Goal: Task Accomplishment & Management: Complete application form

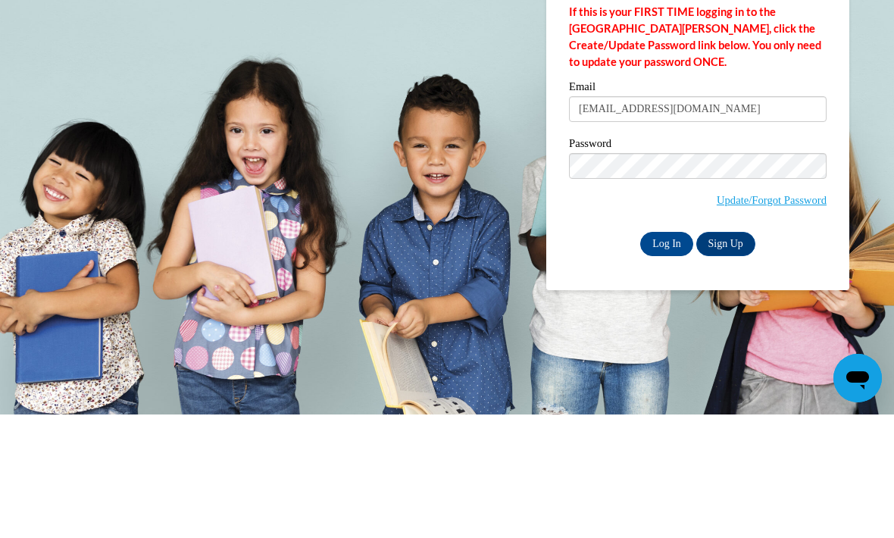
type input "[EMAIL_ADDRESS][DOMAIN_NAME]"
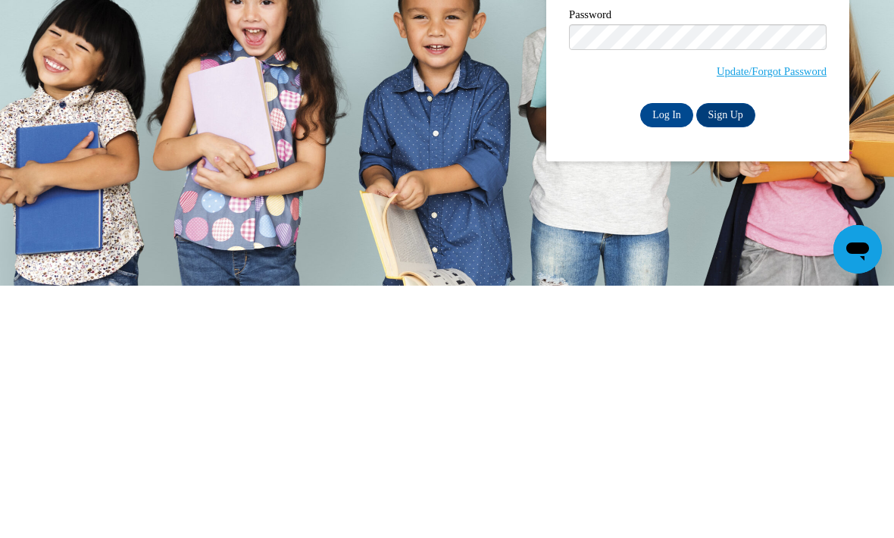
click at [670, 355] on input "Log In" at bounding box center [666, 367] width 53 height 24
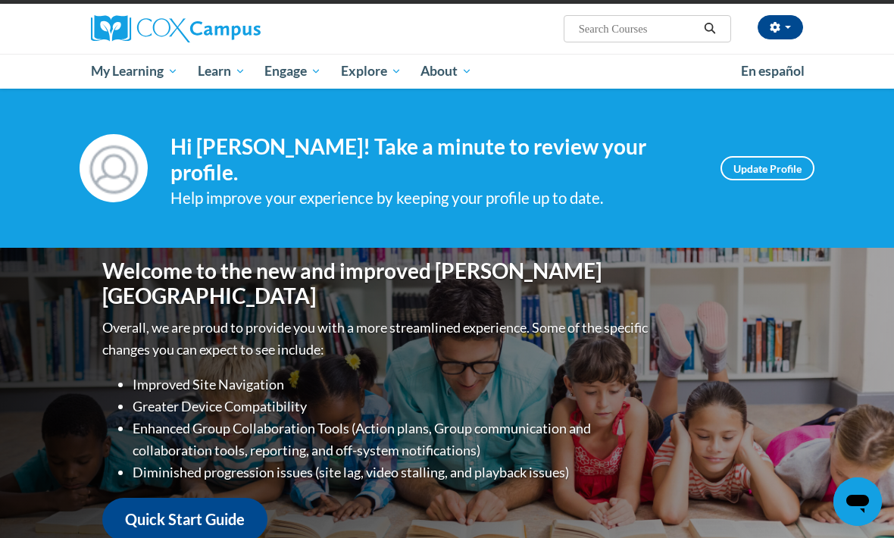
scroll to position [113, 0]
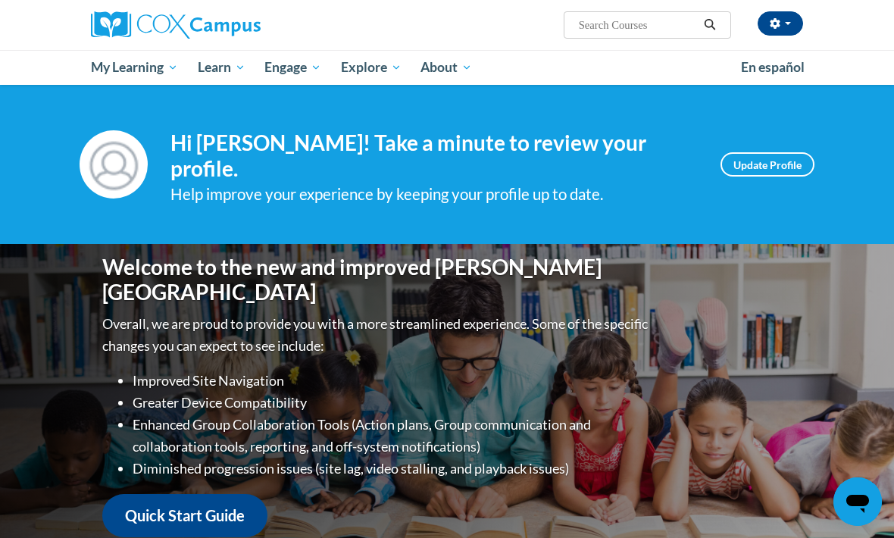
click at [0, 0] on span "My Course Progress" at bounding box center [0, 0] width 0 height 0
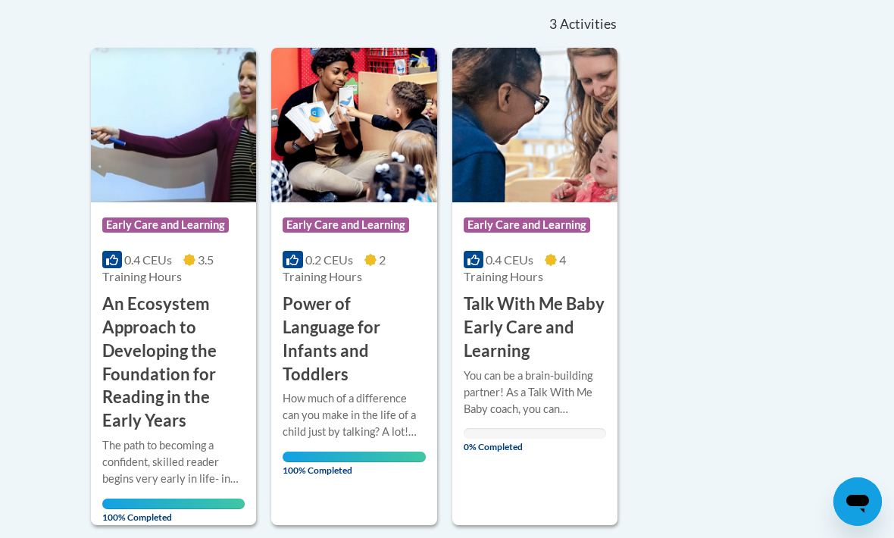
scroll to position [343, 0]
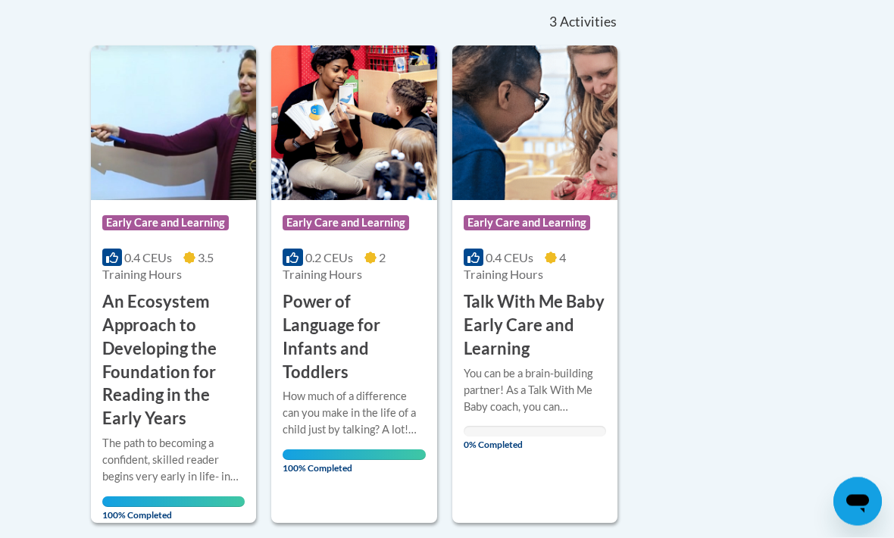
click at [568, 317] on h3 "Talk With Me Baby Early Care and Learning" at bounding box center [535, 326] width 142 height 70
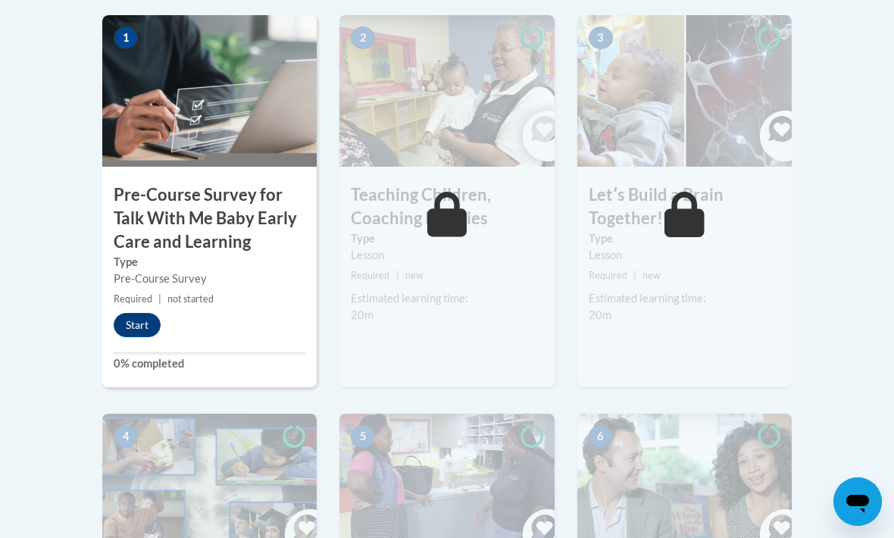
scroll to position [528, 0]
click at [137, 328] on button "Start" at bounding box center [137, 327] width 47 height 24
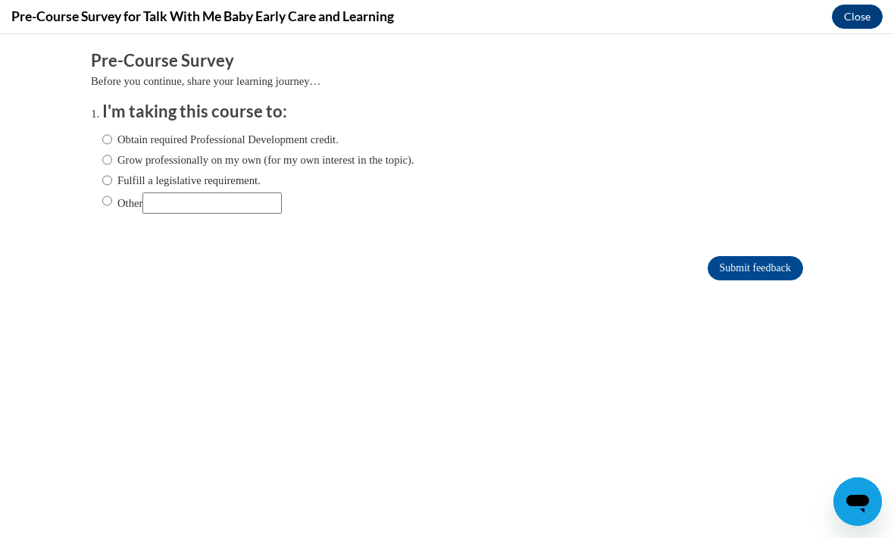
scroll to position [0, 0]
click at [323, 131] on label "Obtain required Professional Development credit." at bounding box center [220, 139] width 236 height 17
click at [112, 131] on input "Obtain required Professional Development credit." at bounding box center [107, 139] width 10 height 17
radio input "true"
click at [774, 265] on input "Submit feedback" at bounding box center [755, 268] width 95 height 24
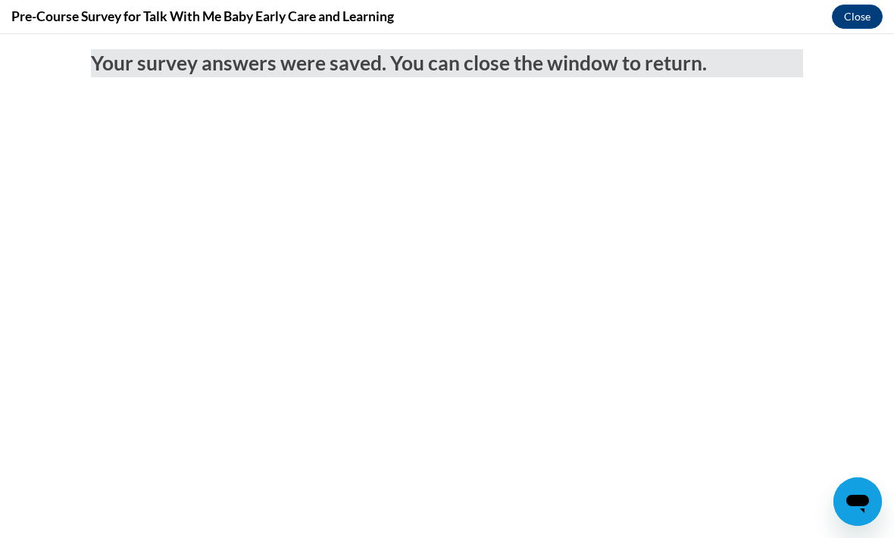
click at [1, 156] on body "Your survey answers were saved. You can close the window to return." at bounding box center [447, 286] width 894 height 504
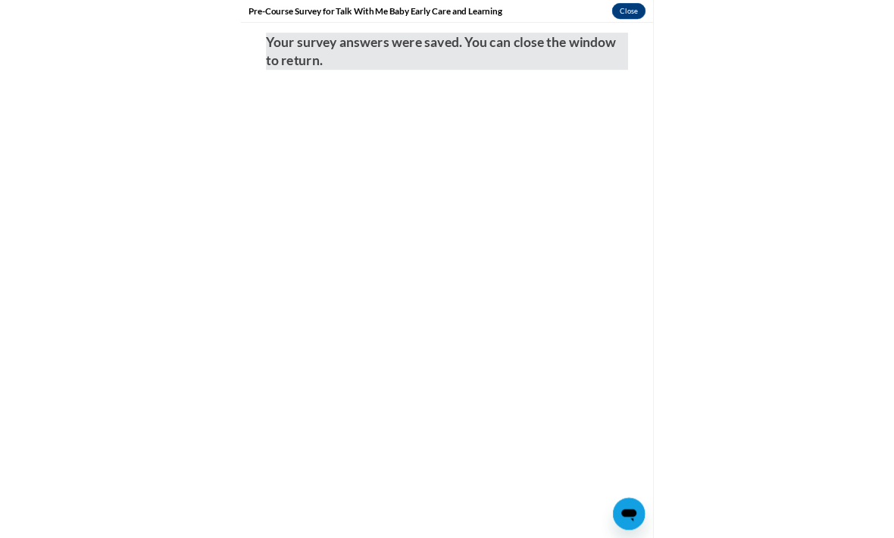
scroll to position [528, 0]
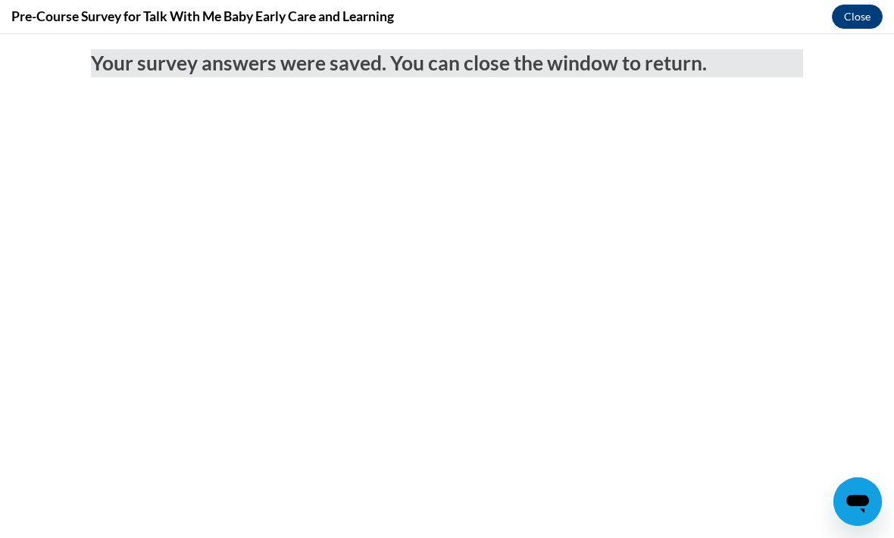
click at [858, 17] on button "Close" at bounding box center [857, 17] width 51 height 24
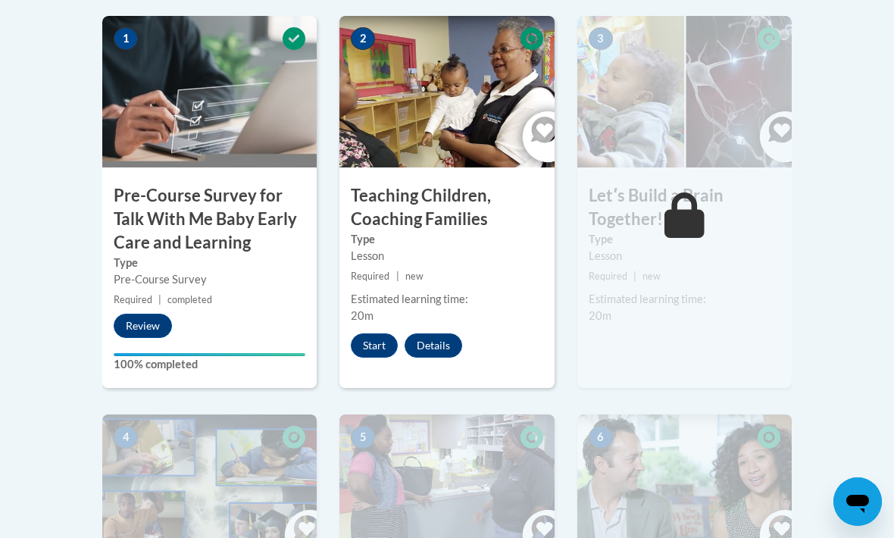
click at [377, 351] on button "Start" at bounding box center [374, 345] width 47 height 24
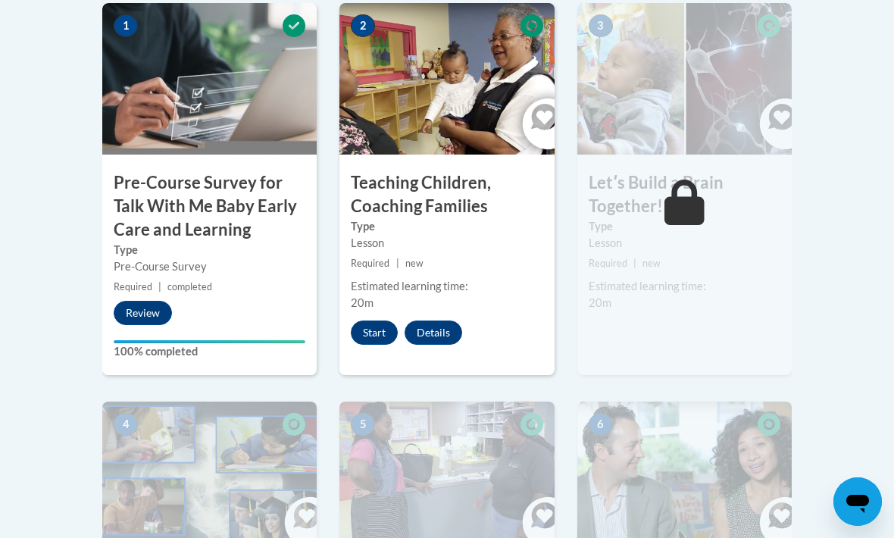
scroll to position [578, 0]
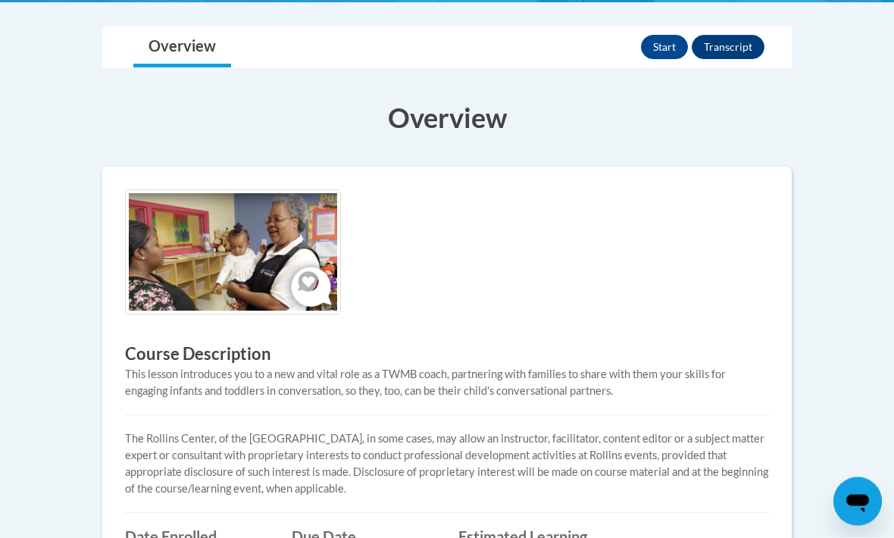
scroll to position [353, 0]
click at [679, 48] on button "Start" at bounding box center [664, 47] width 47 height 24
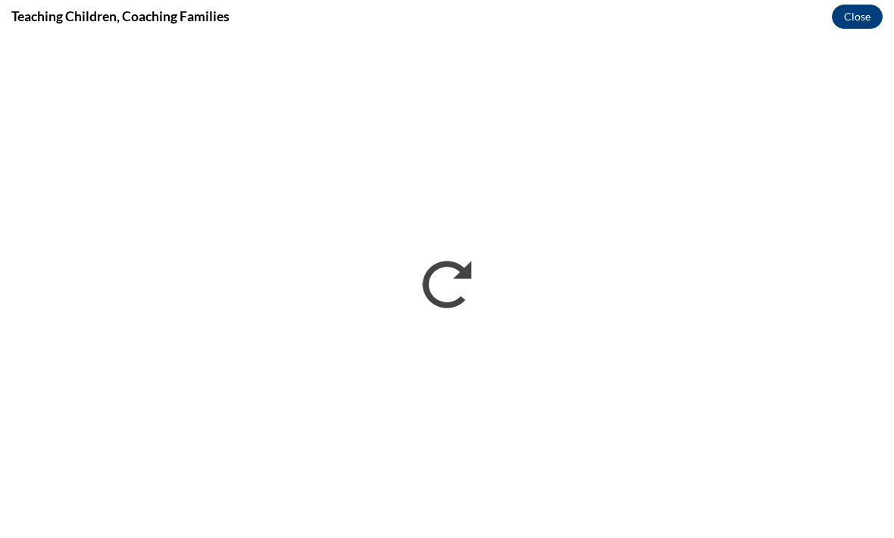
scroll to position [0, 0]
